Goal: Task Accomplishment & Management: Use online tool/utility

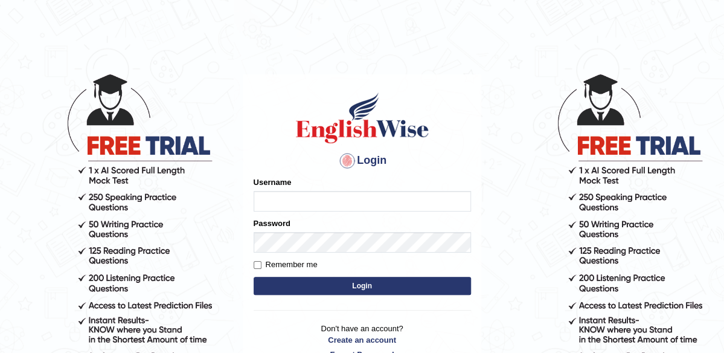
type input "maliny"
click at [356, 287] on button "Login" at bounding box center [362, 286] width 217 height 18
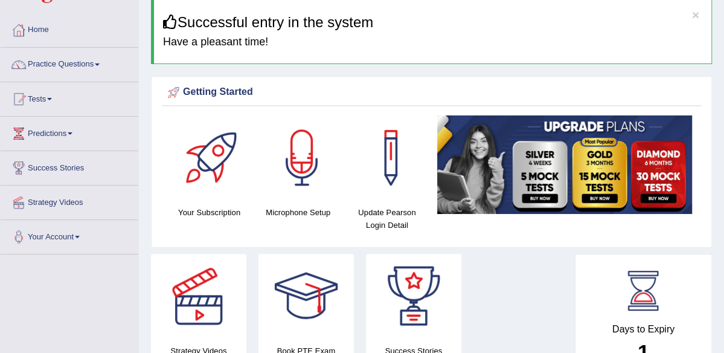
click at [169, 266] on div at bounding box center [198, 296] width 85 height 85
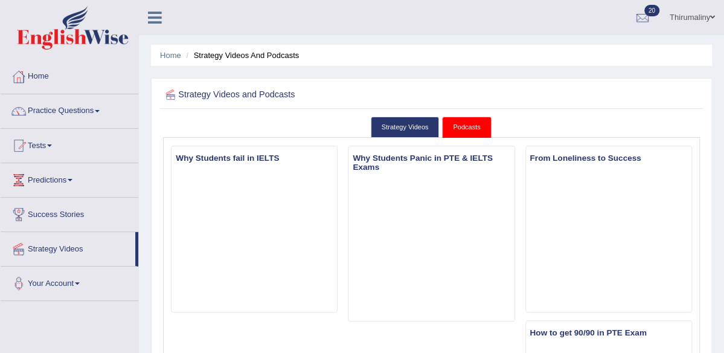
click at [56, 153] on link "Tests" at bounding box center [70, 144] width 138 height 30
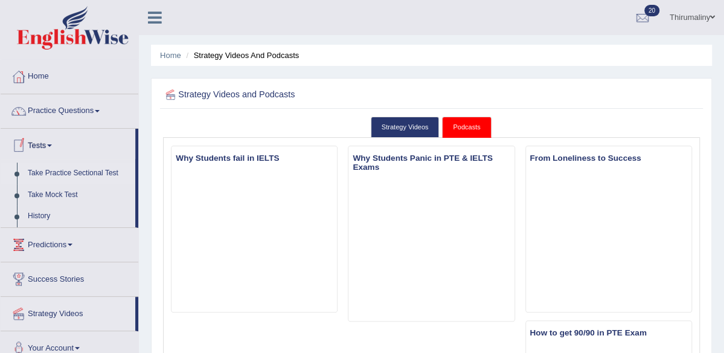
click at [66, 174] on link "Take Practice Sectional Test" at bounding box center [78, 173] width 113 height 22
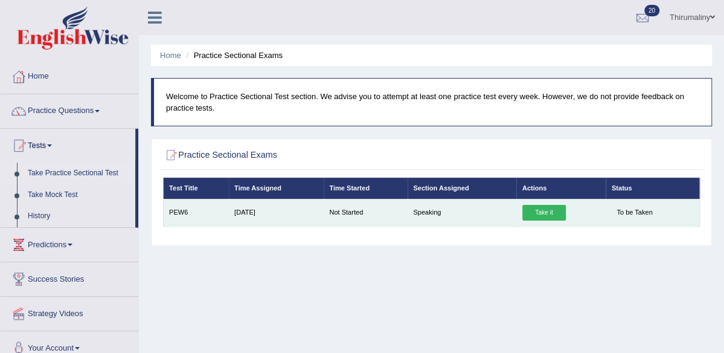
click at [542, 220] on link "Take it" at bounding box center [543, 213] width 43 height 16
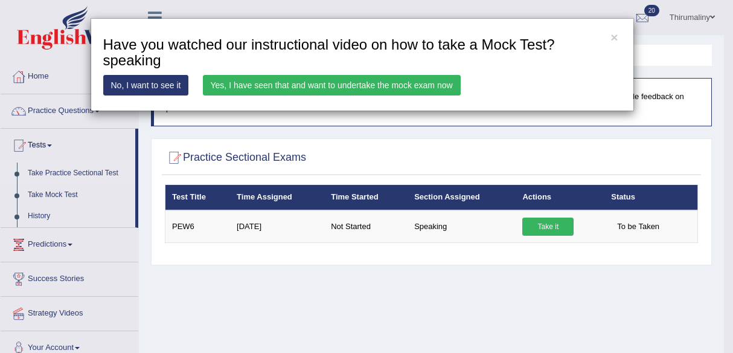
click at [395, 84] on link "Yes, I have seen that and want to undertake the mock exam now" at bounding box center [332, 85] width 258 height 21
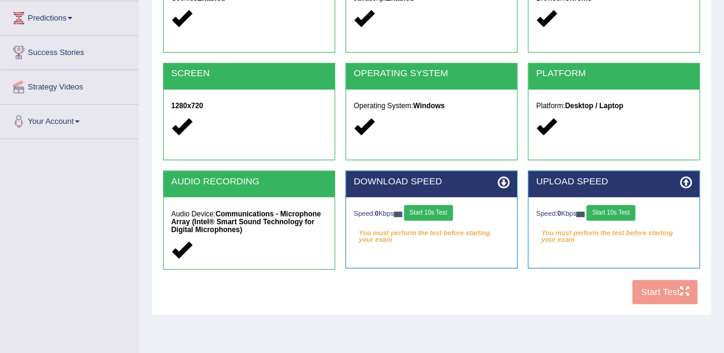
scroll to position [169, 0]
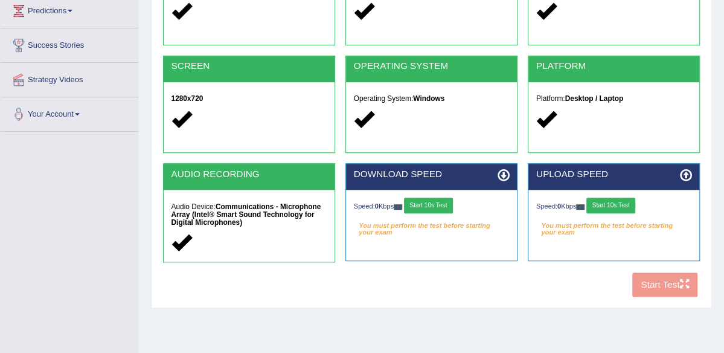
click at [443, 213] on button "Start 10s Test" at bounding box center [428, 205] width 49 height 16
click at [629, 213] on button "Start 10s Test" at bounding box center [610, 205] width 49 height 16
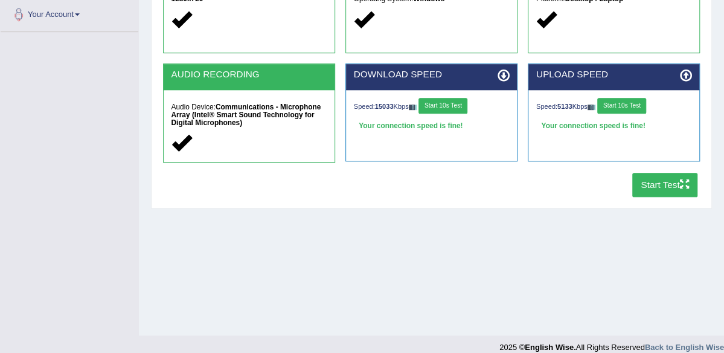
scroll to position [281, 0]
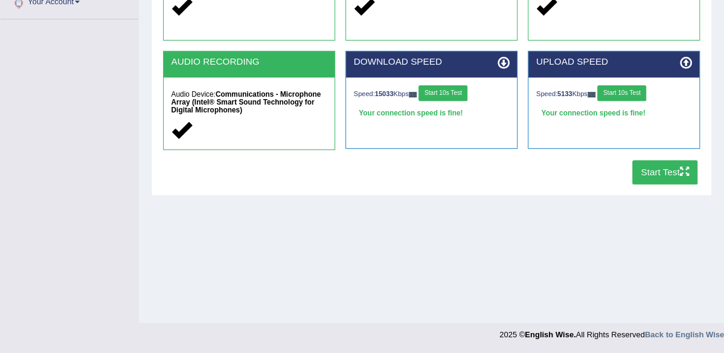
click at [632, 184] on button "Start Test" at bounding box center [665, 172] width 66 height 24
